Goal: Use online tool/utility: Use online tool/utility

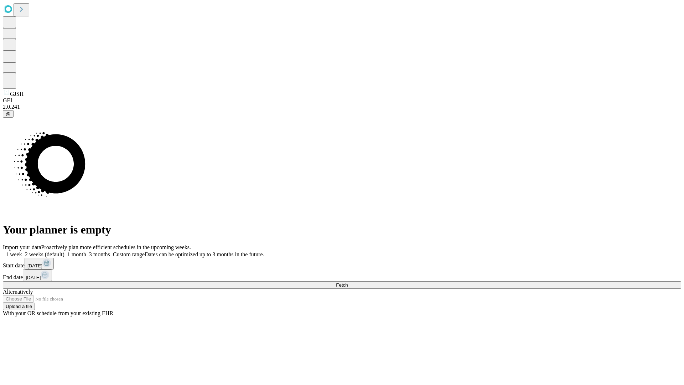
click at [348, 282] on span "Fetch" at bounding box center [342, 284] width 12 height 5
